Goal: Navigation & Orientation: Find specific page/section

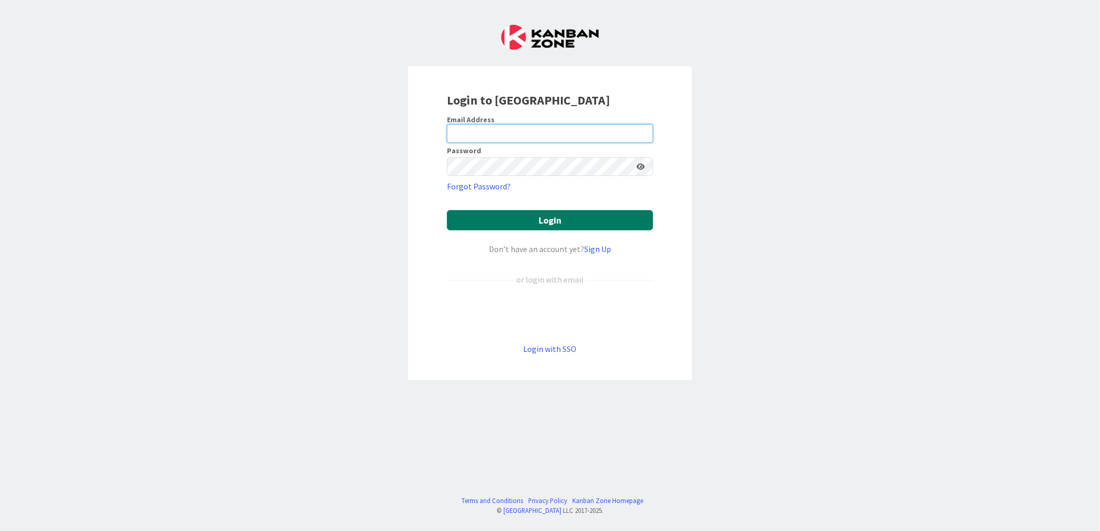
type input "[EMAIL_ADDRESS][DOMAIN_NAME]"
click at [531, 223] on button "Login" at bounding box center [550, 220] width 206 height 20
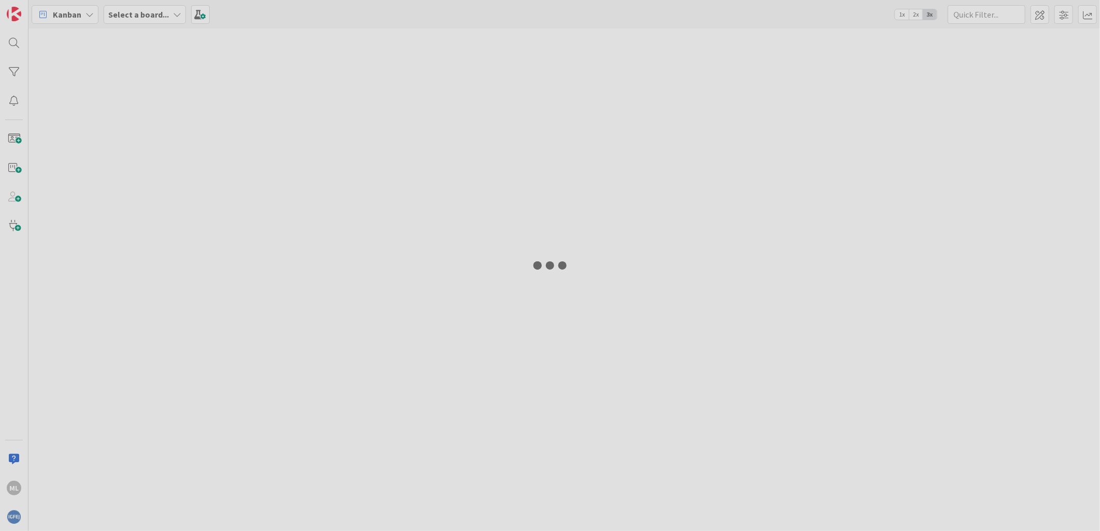
click at [397, 242] on div at bounding box center [550, 265] width 1100 height 531
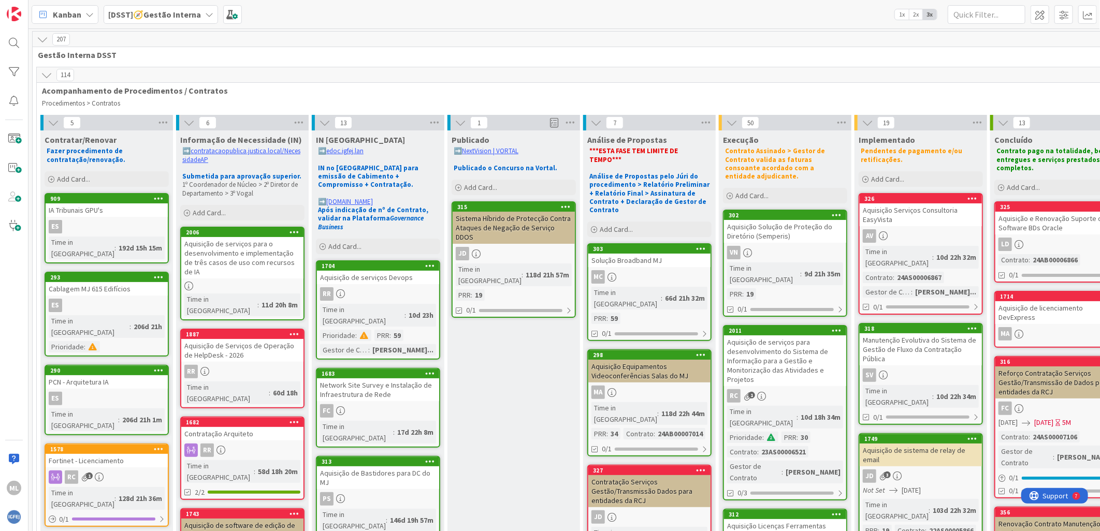
click at [172, 11] on b "[DSST]🧭Gestão Interna" at bounding box center [154, 14] width 93 height 10
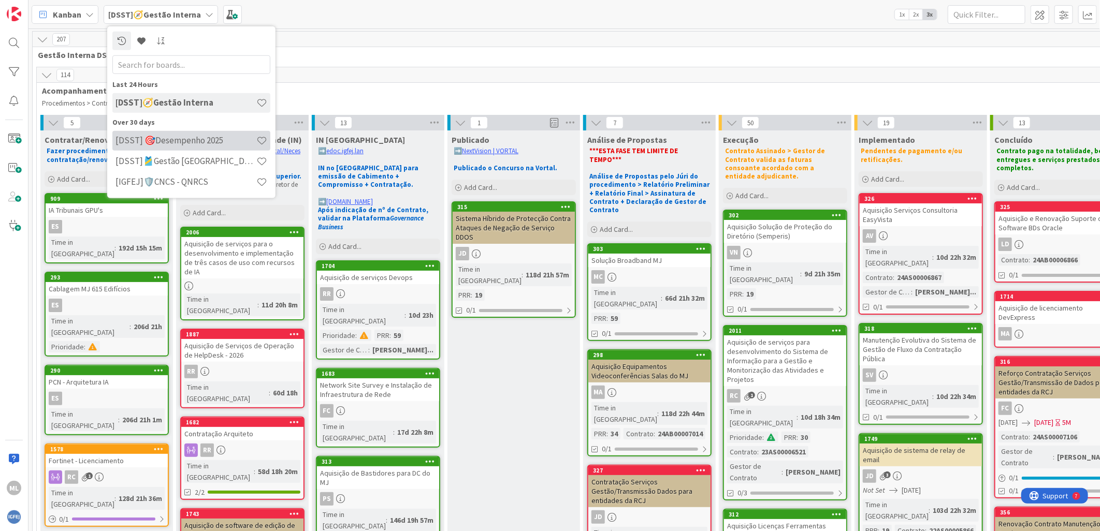
click at [187, 141] on h4 "[DSST] 🎯Desempenho 2025" at bounding box center [185, 140] width 141 height 10
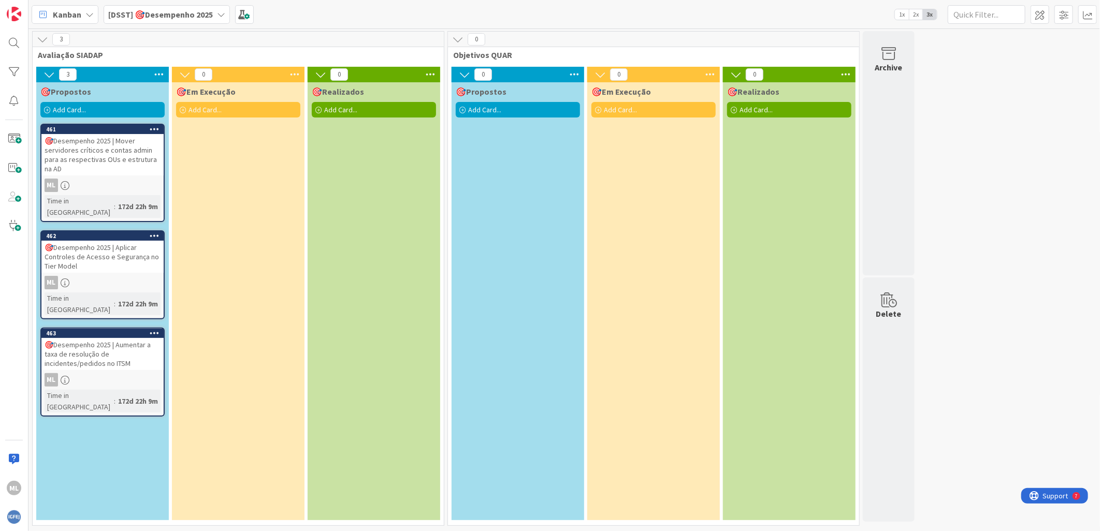
click at [83, 148] on div "🎯Desempenho 2025 | Mover servidores críticos e contas admin para as respectivas…" at bounding box center [102, 154] width 122 height 41
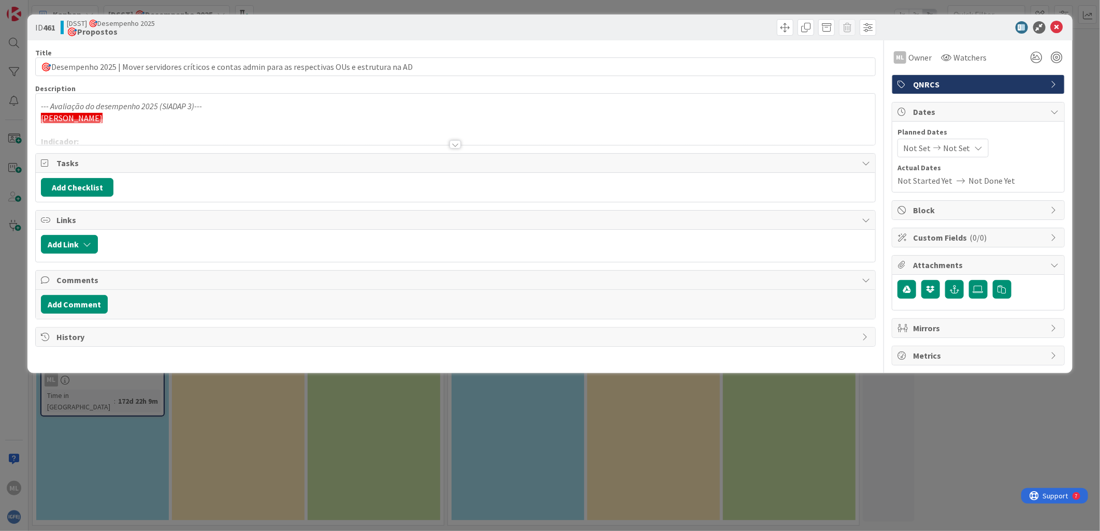
click at [453, 140] on div at bounding box center [456, 132] width 840 height 26
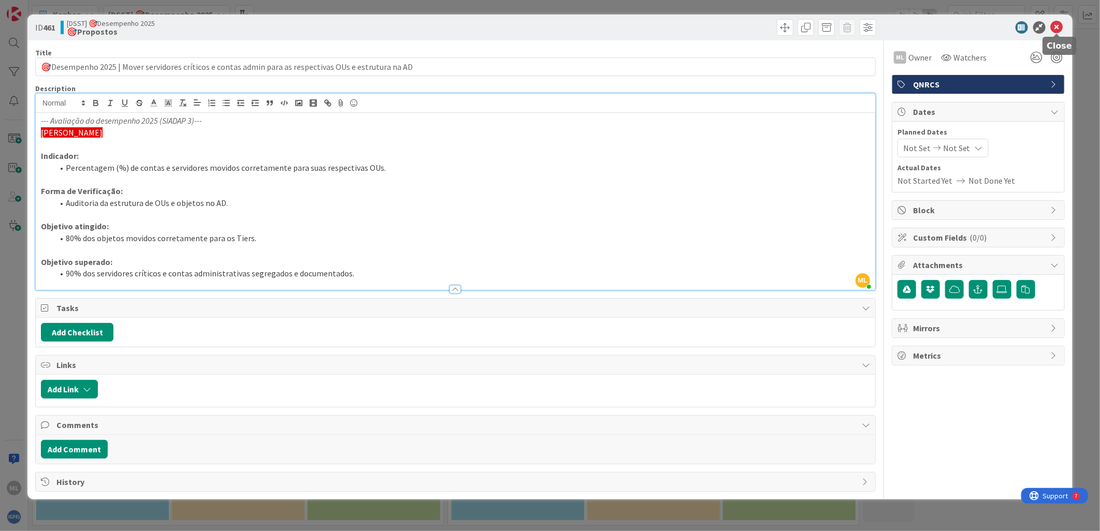
click at [1060, 24] on icon at bounding box center [1057, 27] width 12 height 12
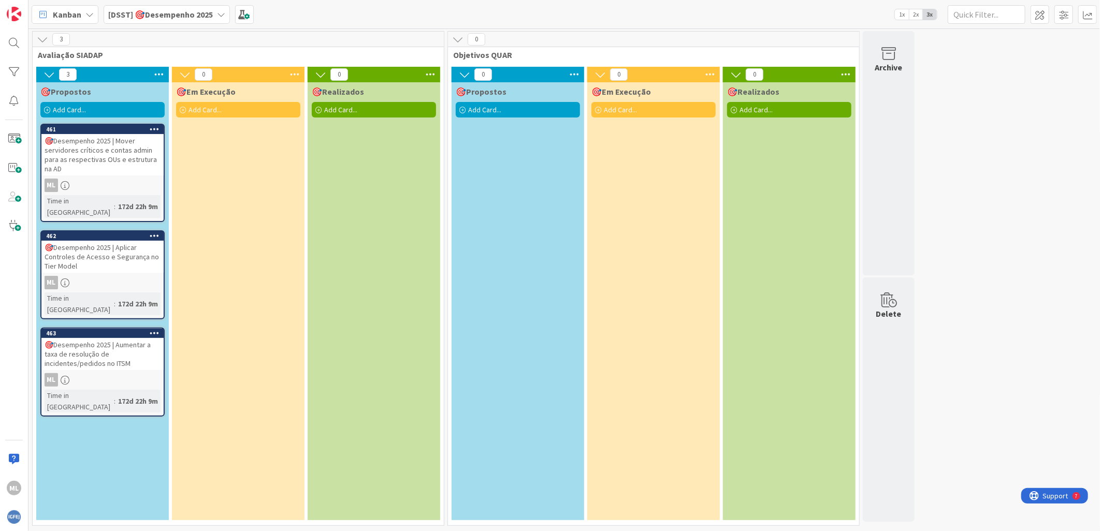
click at [96, 338] on div "🎯Desempenho 2025 | Aumentar a taxa de resolução de incidentes/pedidos no ITSM" at bounding box center [102, 354] width 122 height 32
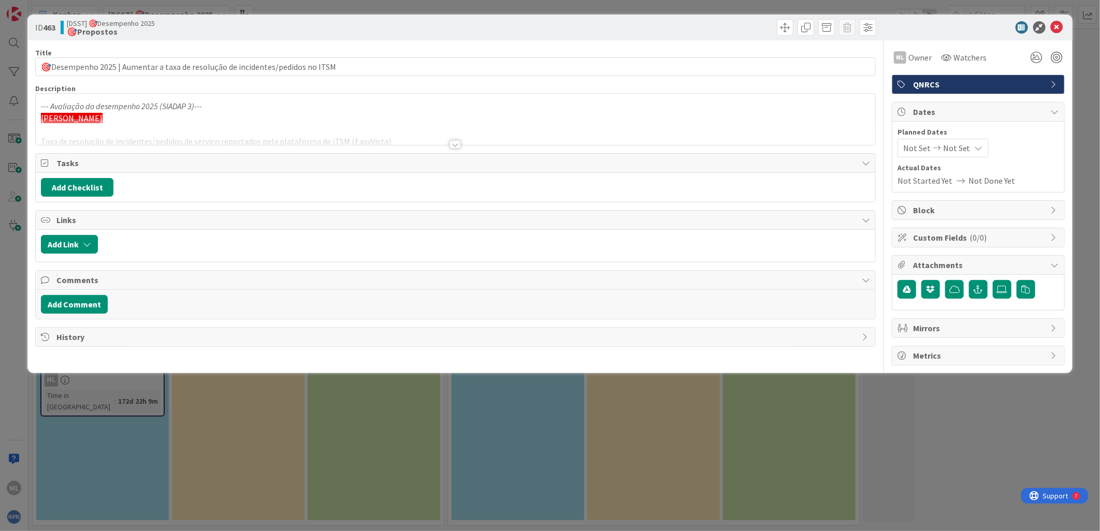
click at [453, 140] on div at bounding box center [456, 132] width 840 height 26
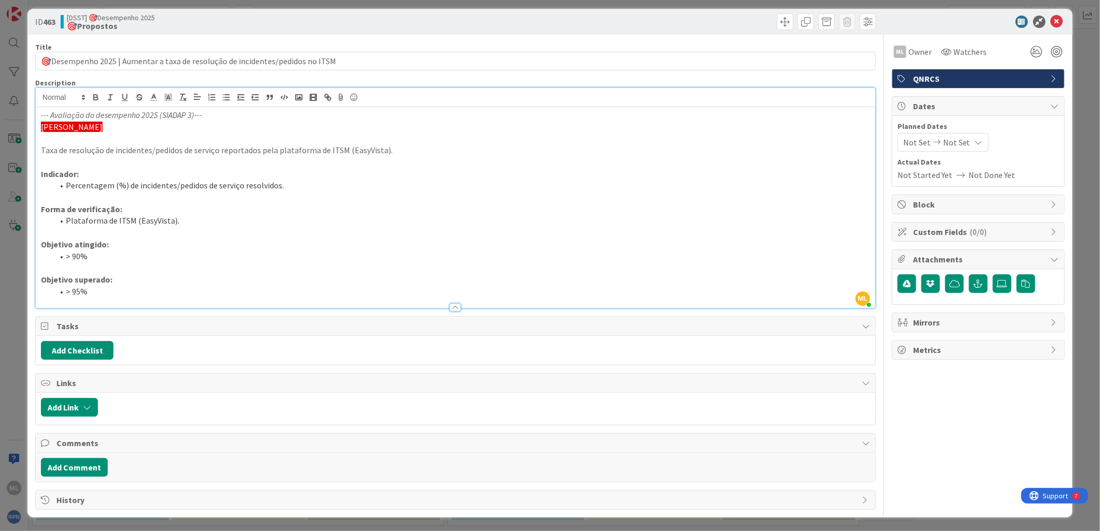
scroll to position [7, 0]
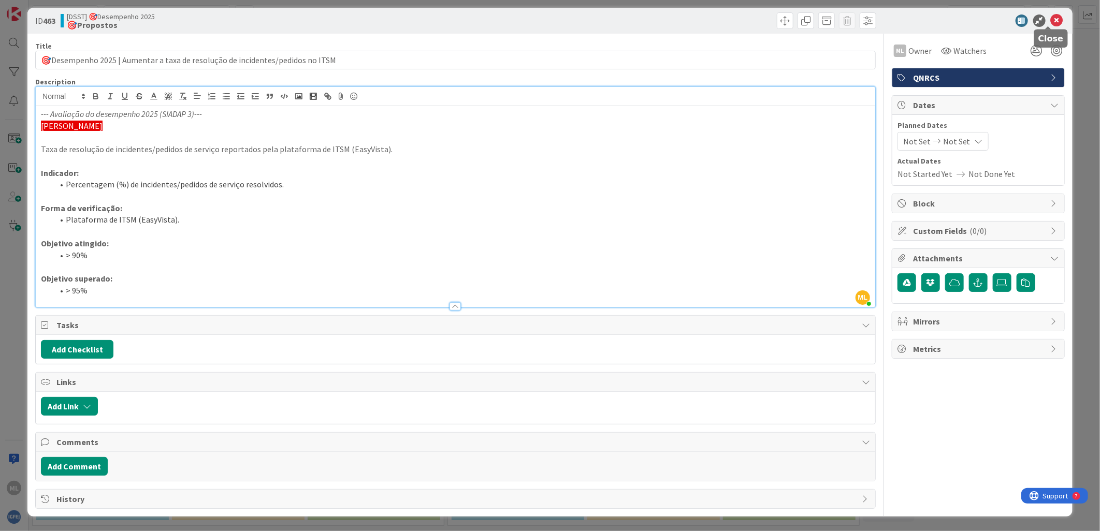
click at [1051, 17] on icon at bounding box center [1057, 21] width 12 height 12
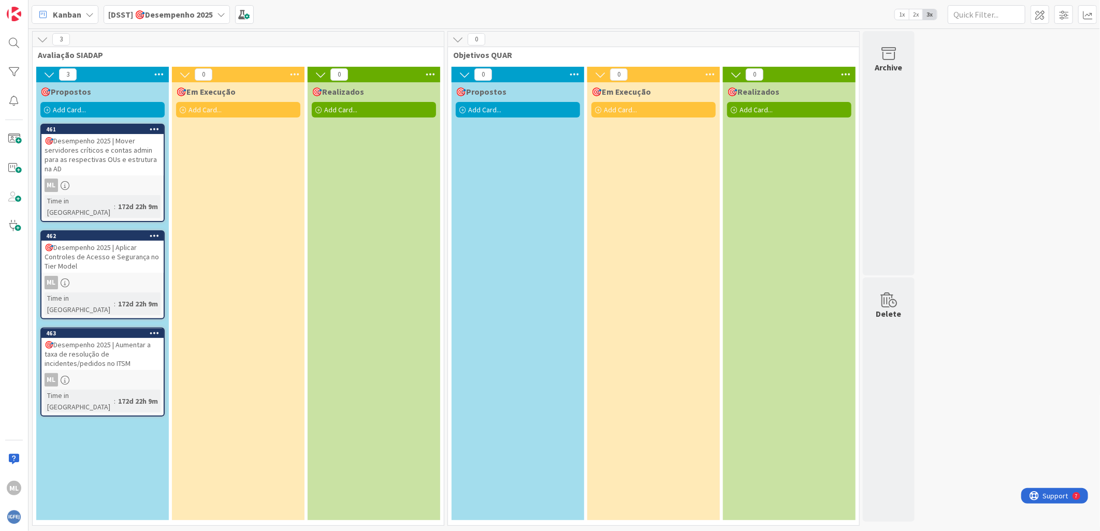
click at [141, 276] on div "ML" at bounding box center [102, 282] width 122 height 13
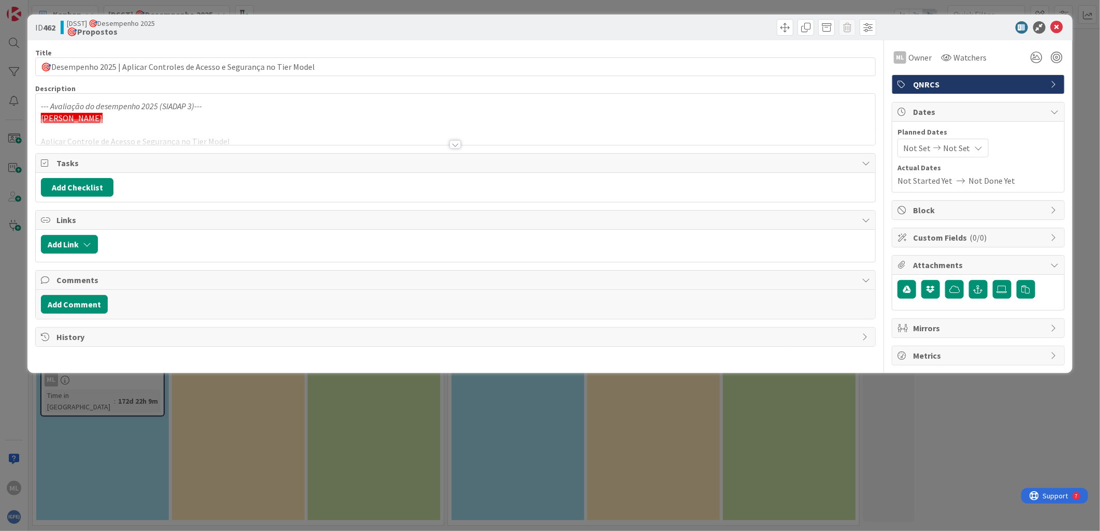
click at [453, 143] on div at bounding box center [455, 144] width 11 height 8
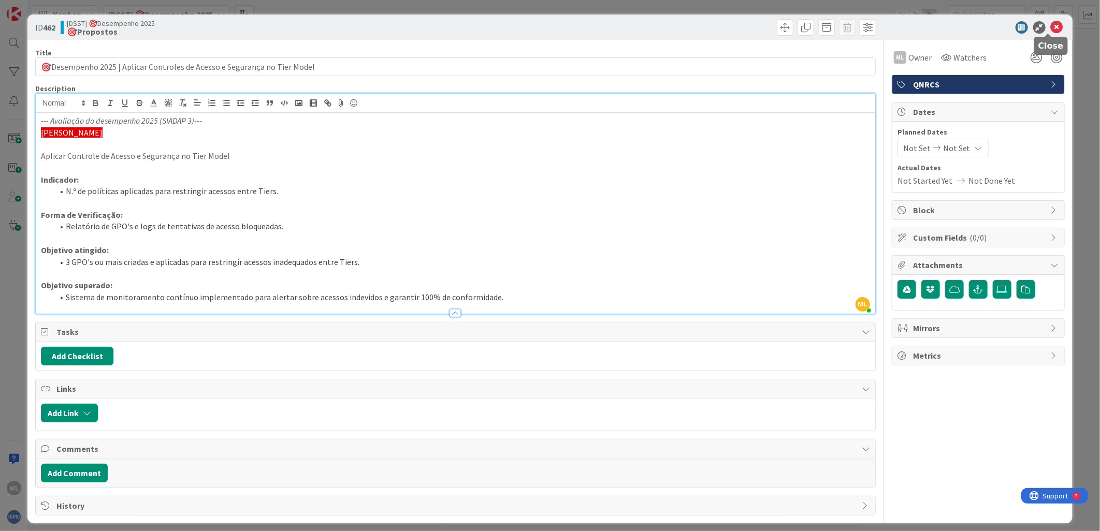
click at [1051, 28] on icon at bounding box center [1057, 27] width 12 height 12
